Goal: Task Accomplishment & Management: Complete application form

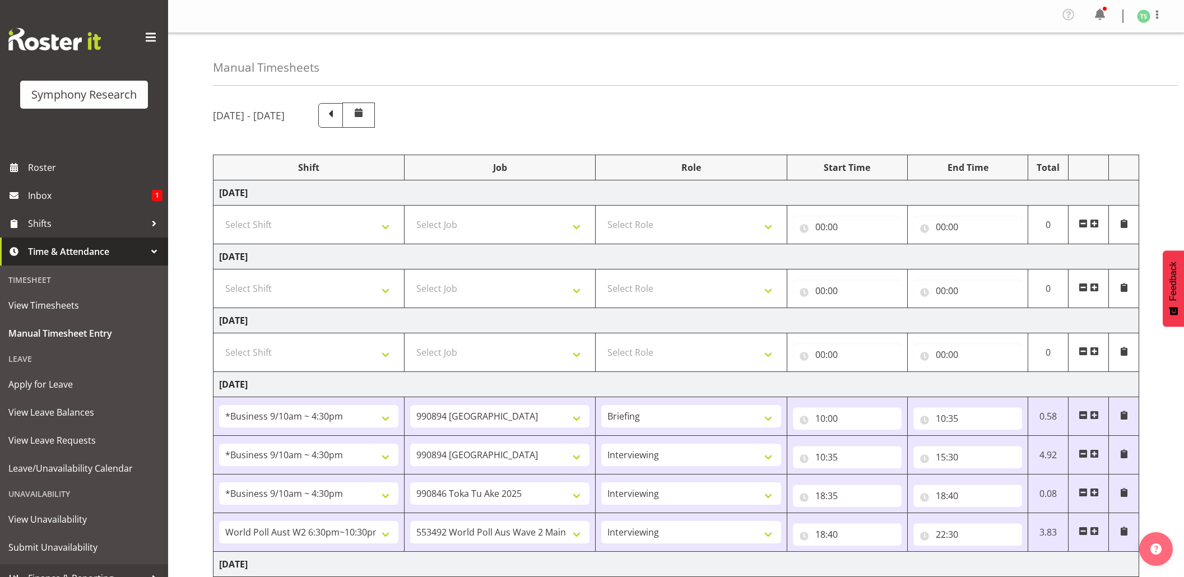
select select "26078"
select select "10576"
select select "26078"
select select "10576"
select select "47"
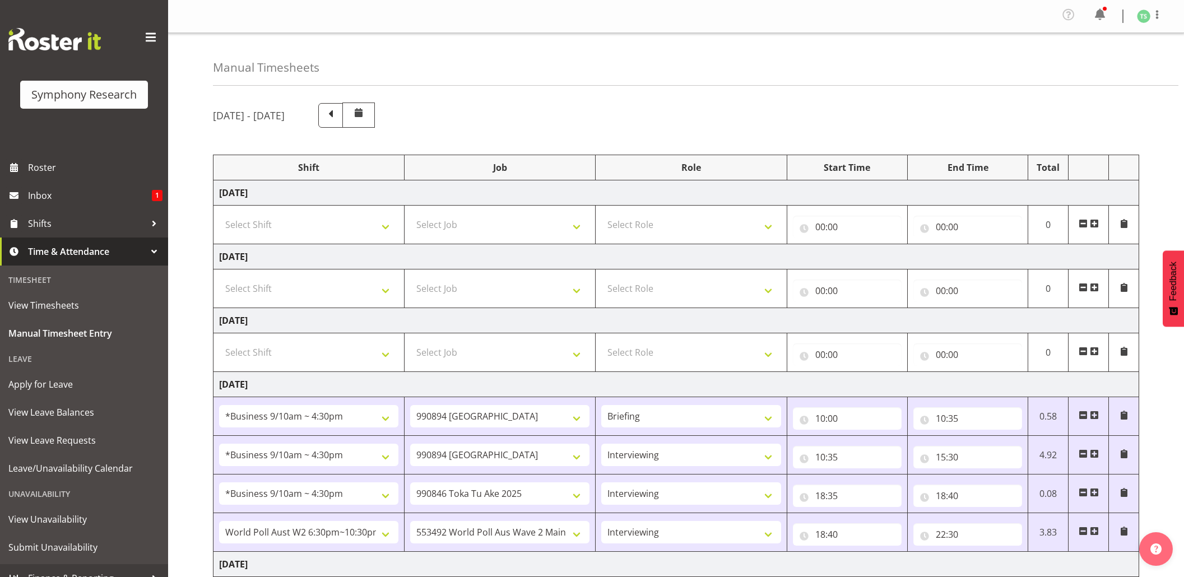
select select "26078"
select select "9426"
select select "47"
select select "56692"
select select "10499"
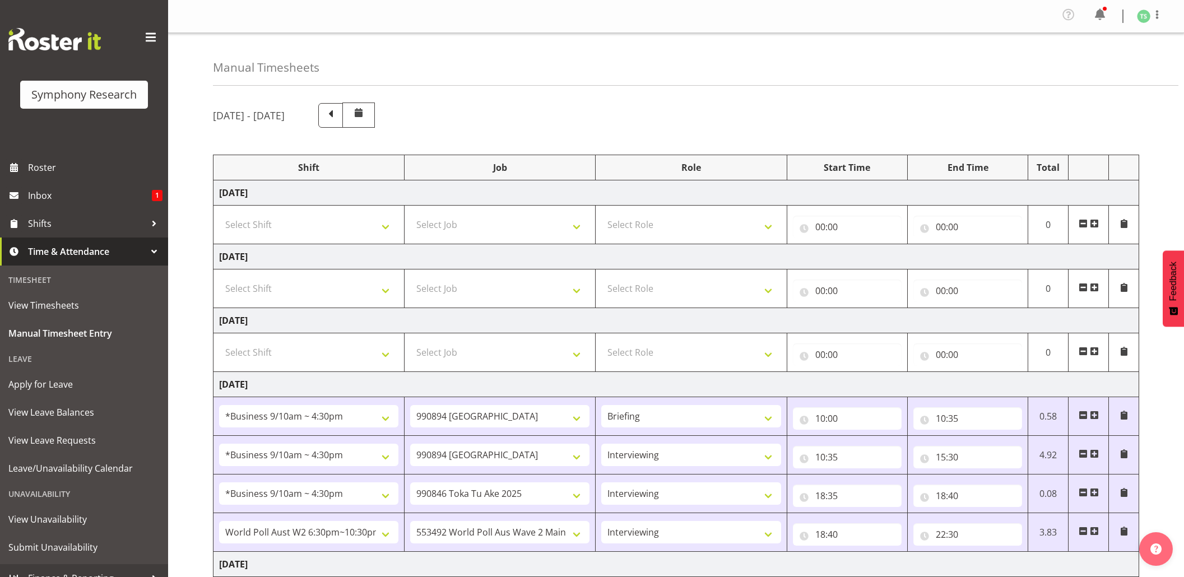
select select "47"
select select "26078"
select select "10576"
select select "47"
select select "26078"
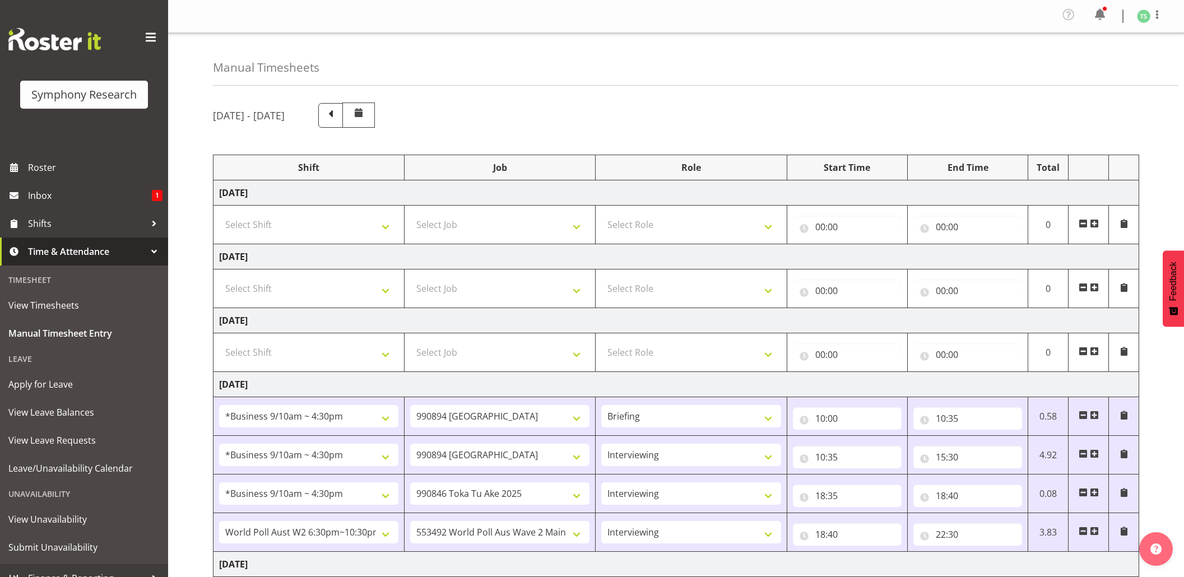
select select "10576"
select select "47"
select select "26078"
select select "10499"
select select "47"
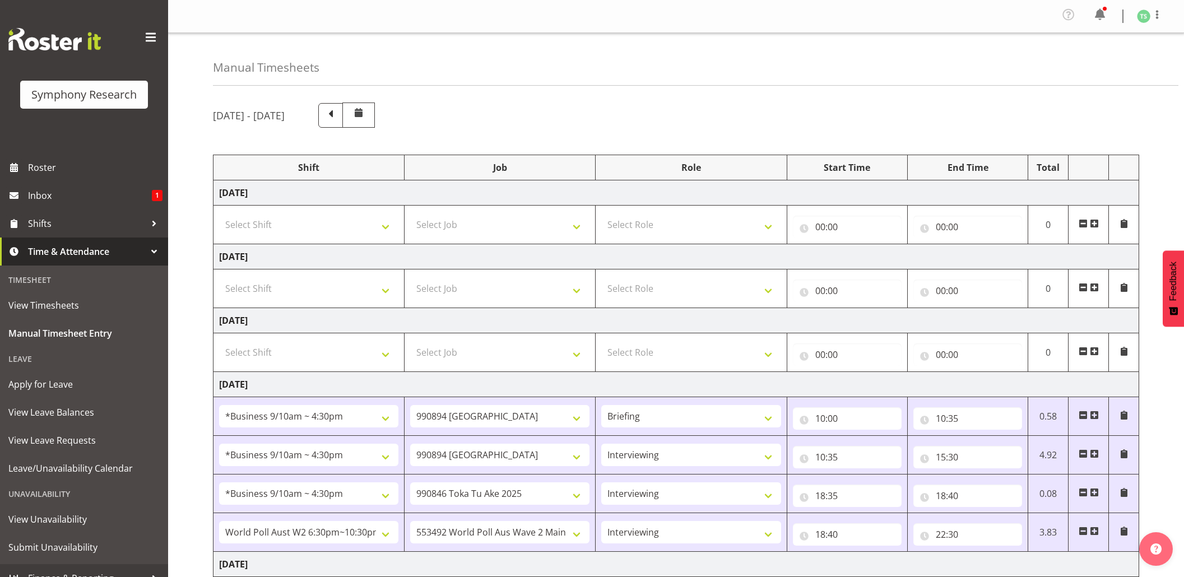
select select "26078"
select select "10527"
select select "47"
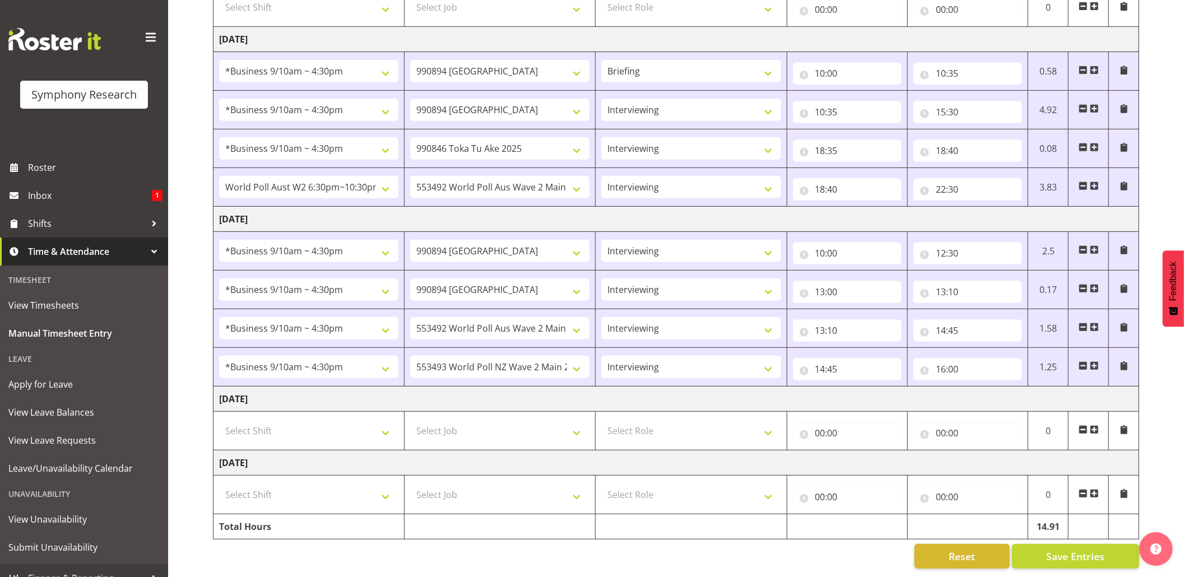
scroll to position [361, 0]
click at [954, 358] on input "16:00" at bounding box center [967, 369] width 109 height 22
click at [1014, 387] on select "00 01 02 03 04 05 06 07 08 09 10 11 12 13 14 15 16 17 18 19 20 21 22 23 24 25 2…" at bounding box center [1018, 398] width 25 height 22
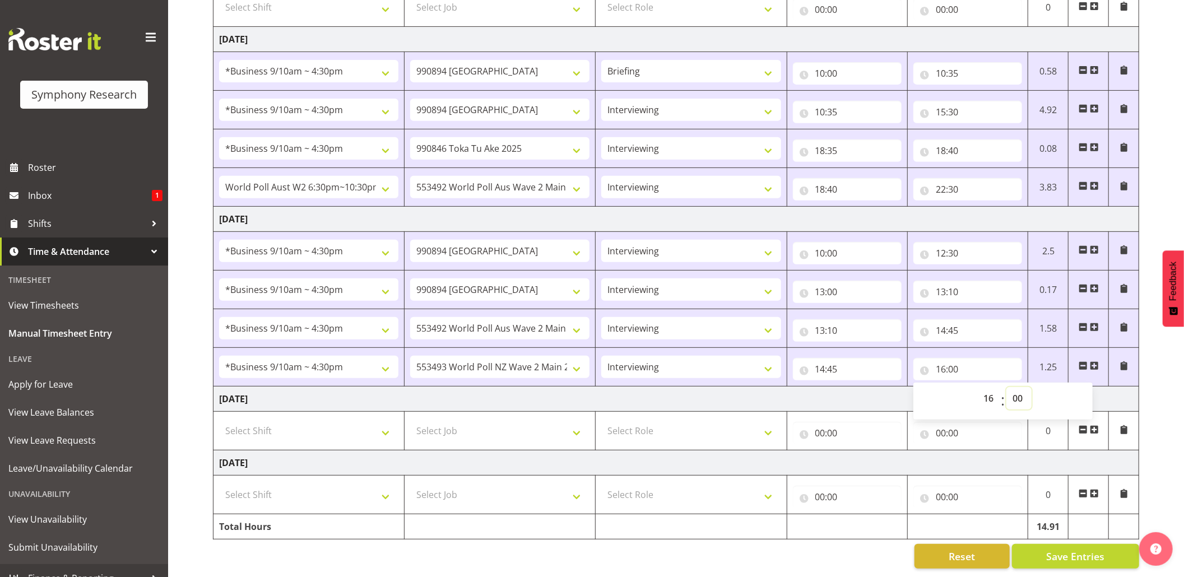
select select "30"
click at [1006, 387] on select "00 01 02 03 04 05 06 07 08 09 10 11 12 13 14 15 16 17 18 19 20 21 22 23 24 25 2…" at bounding box center [1018, 398] width 25 height 22
type input "16:30"
click at [1070, 549] on span "Save Entries" at bounding box center [1075, 556] width 58 height 15
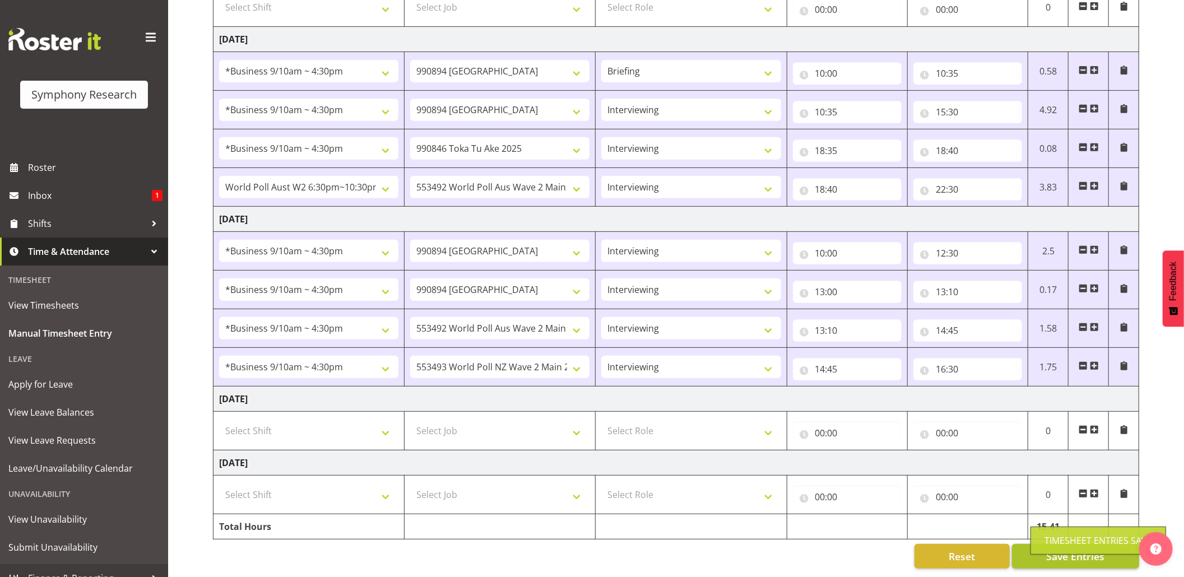
click at [1064, 543] on div "Timesheet Entries Save" at bounding box center [1098, 540] width 108 height 13
click at [1051, 549] on span "Save Entries" at bounding box center [1075, 556] width 58 height 15
click at [1039, 536] on div "Timesheet Entries Save" at bounding box center [1098, 541] width 136 height 28
click at [1060, 549] on span "Save Entries" at bounding box center [1075, 556] width 58 height 15
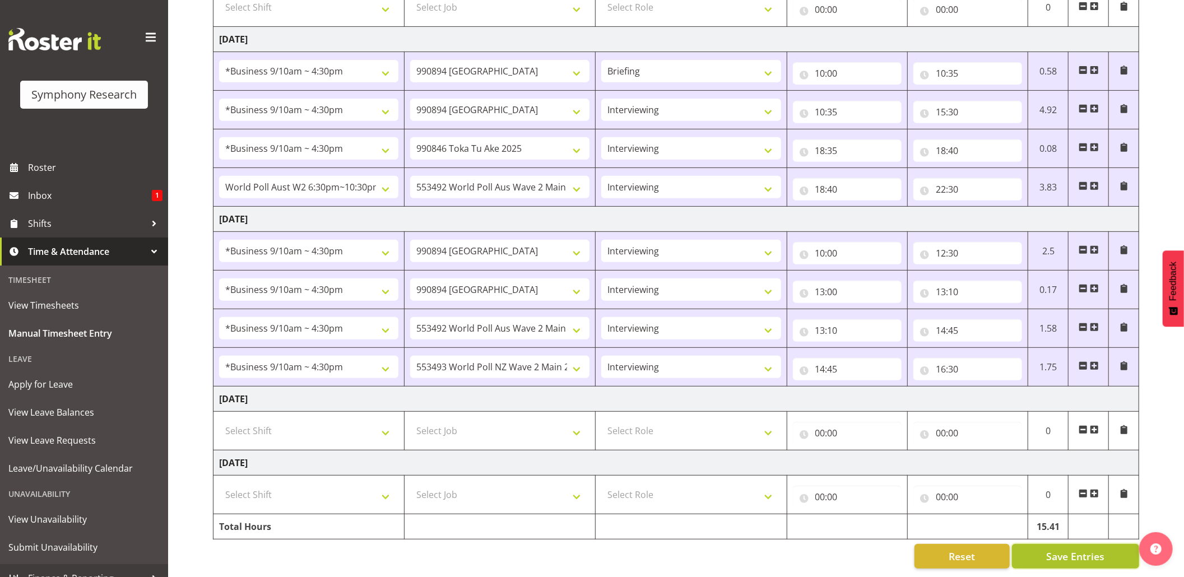
click at [1060, 549] on span "Save Entries" at bounding box center [1075, 556] width 58 height 15
click at [1059, 549] on span "Save Entries" at bounding box center [1075, 556] width 58 height 15
click at [1059, 538] on div "Timesheet Entries Save" at bounding box center [1098, 540] width 108 height 13
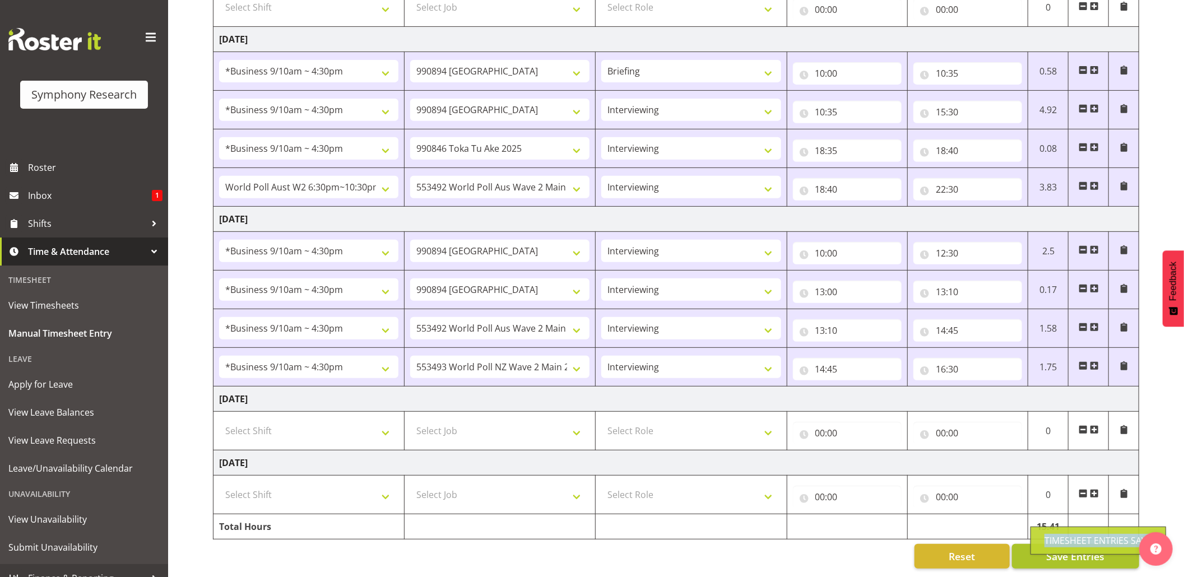
click at [1059, 538] on div "Timesheet Entries Save" at bounding box center [1098, 540] width 108 height 13
click at [814, 544] on div "Reset Save Entries" at bounding box center [676, 556] width 926 height 25
click at [1082, 543] on div "Timesheet Entries Save" at bounding box center [1098, 540] width 108 height 13
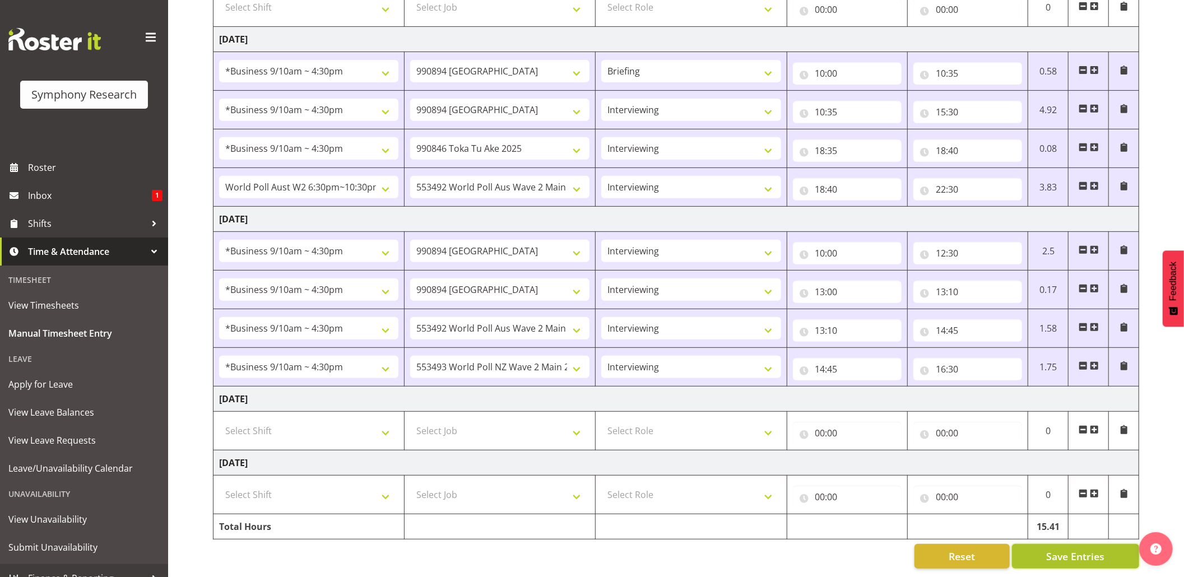
click at [1065, 549] on span "Save Entries" at bounding box center [1075, 556] width 58 height 15
click at [646, 551] on div "Reset Save Entries" at bounding box center [676, 556] width 926 height 25
click at [43, 218] on span "Shifts" at bounding box center [87, 223] width 118 height 17
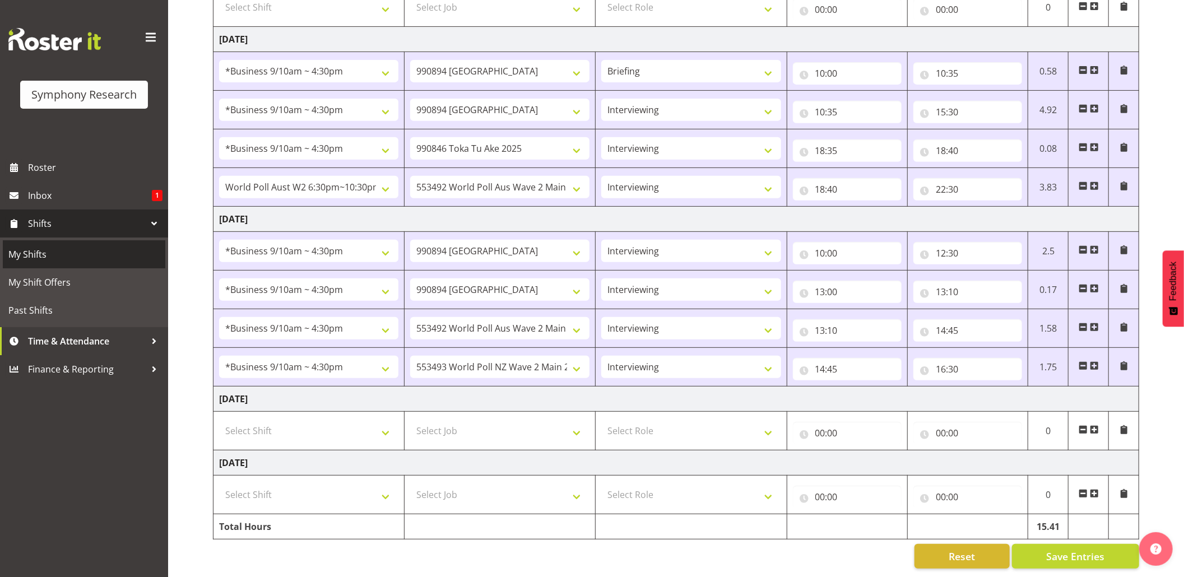
click at [34, 247] on span "My Shifts" at bounding box center [83, 254] width 151 height 17
